Goal: Transaction & Acquisition: Download file/media

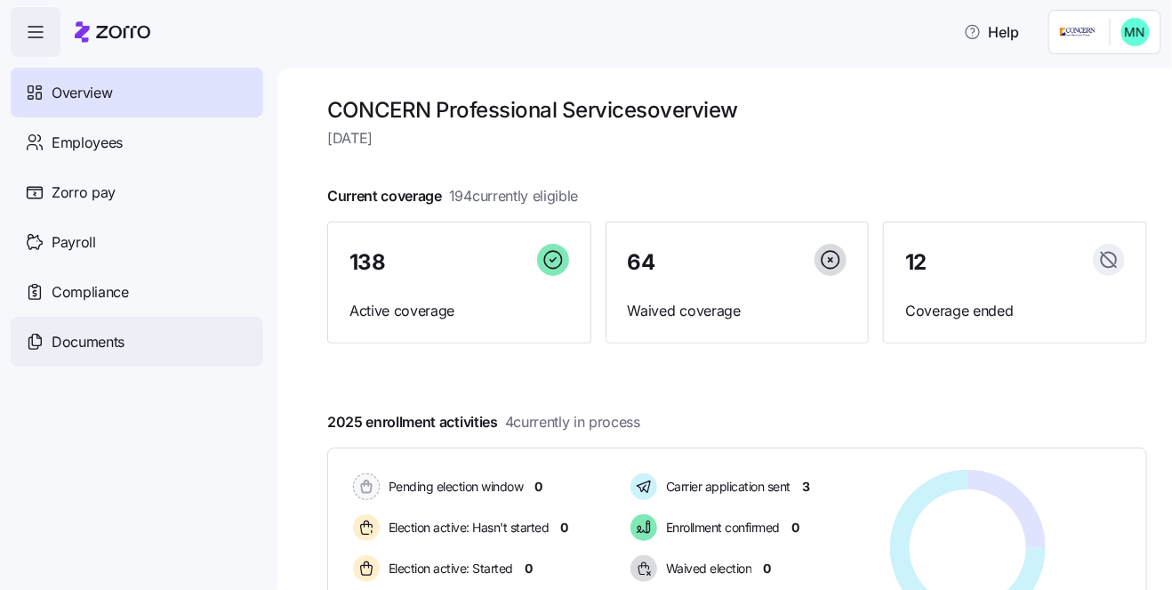
click at [68, 335] on span "Documents" at bounding box center [88, 342] width 73 height 22
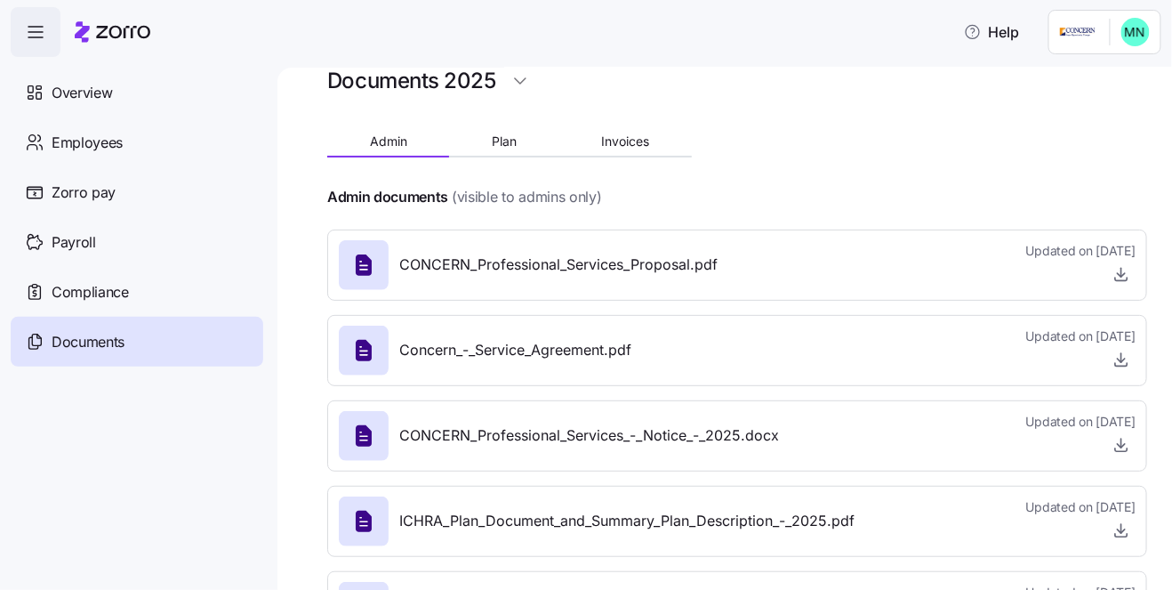
scroll to position [120, 0]
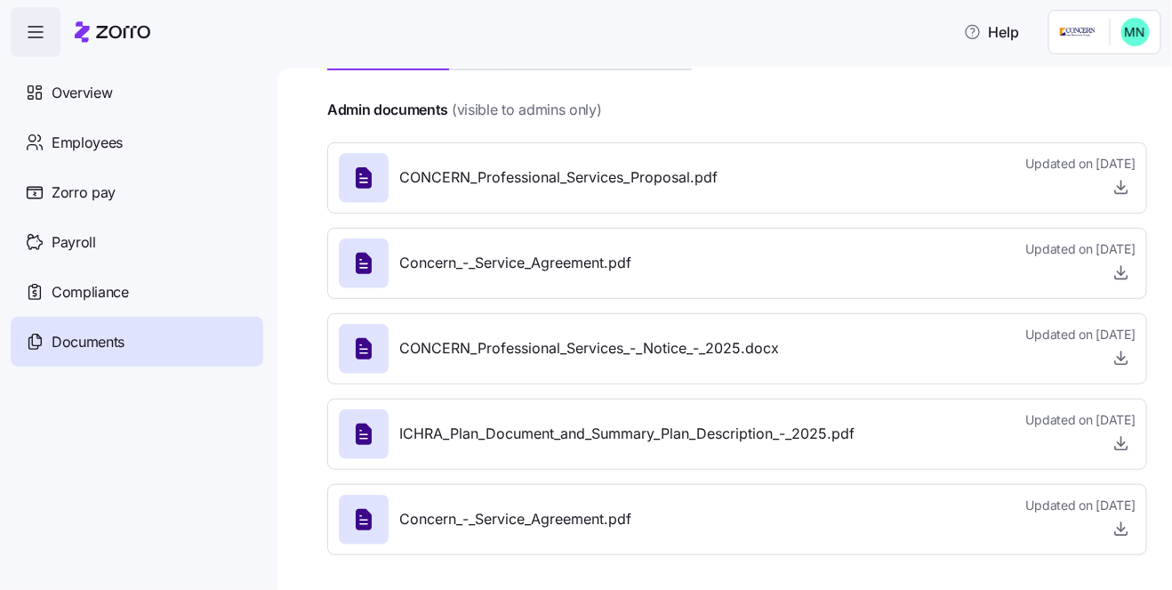
click at [913, 176] on div "CONCERN_Professional_Services_Proposal.pdf Updated on [DATE]" at bounding box center [737, 178] width 797 height 48
click at [1112, 188] on icon "button" at bounding box center [1121, 187] width 18 height 18
